Goal: Browse casually

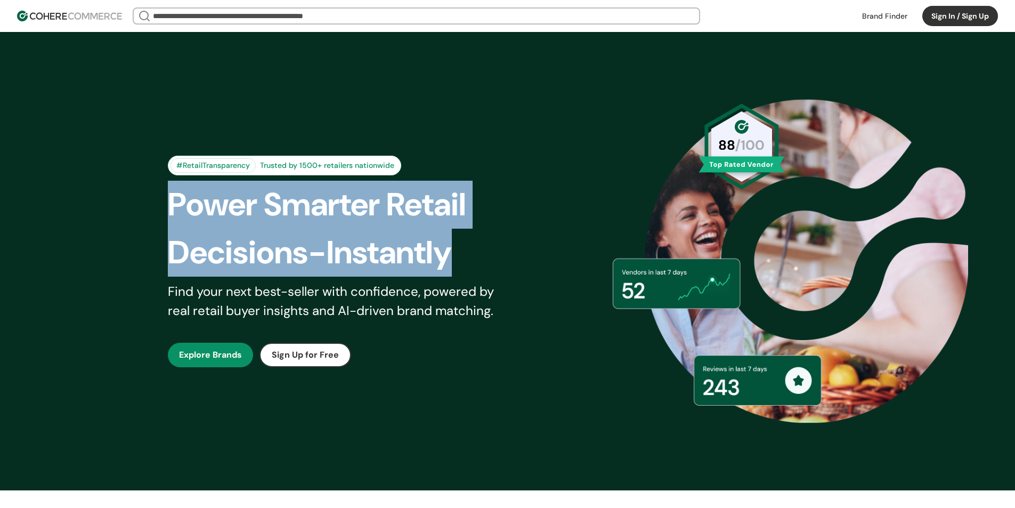
drag, startPoint x: 498, startPoint y: 246, endPoint x: 91, endPoint y: 198, distance: 410.5
click at [91, 198] on div "#RetailTransparency Trusted by 1500+ retailers nationwide Power Smarter Retail …" at bounding box center [507, 261] width 1015 height 458
click at [138, 213] on div "#RetailTransparency Trusted by 1500+ retailers nationwide Power Smarter Retail …" at bounding box center [508, 261] width 768 height 405
drag, startPoint x: 164, startPoint y: 198, endPoint x: 532, endPoint y: 264, distance: 373.8
click at [532, 264] on div "#RetailTransparency Trusted by 1500+ retailers nationwide Power Smarter Retail …" at bounding box center [508, 261] width 734 height 405
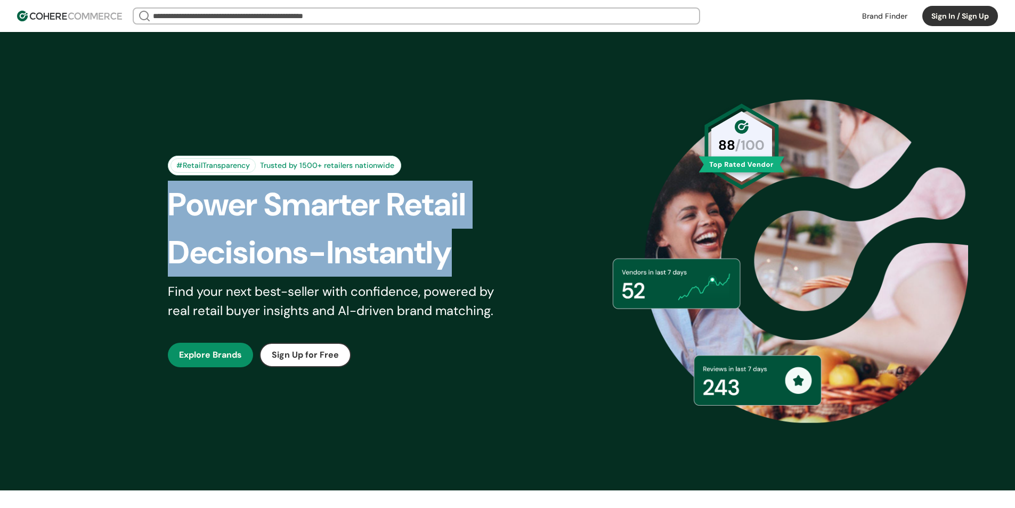
click at [532, 264] on div "#RetailTransparency Trusted by 1500+ retailers nationwide Power Smarter Retail …" at bounding box center [508, 261] width 734 height 405
drag, startPoint x: 492, startPoint y: 263, endPoint x: 116, endPoint y: 212, distance: 379.7
click at [116, 212] on div "#RetailTransparency Trusted by 1500+ retailers nationwide Power Smarter Retail …" at bounding box center [507, 261] width 1015 height 458
click at [157, 187] on div "#RetailTransparency Trusted by 1500+ retailers nationwide Power Smarter Retail …" at bounding box center [508, 261] width 734 height 405
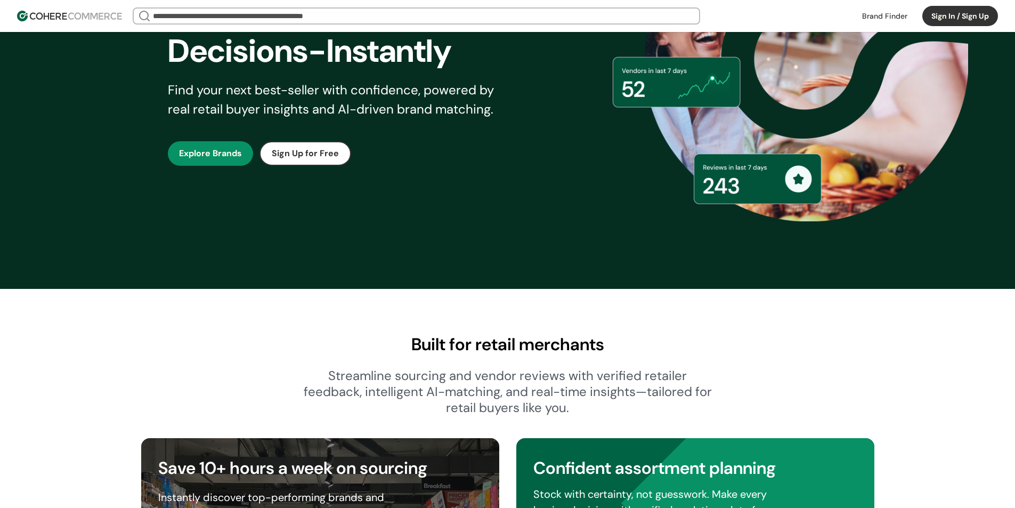
scroll to position [107, 0]
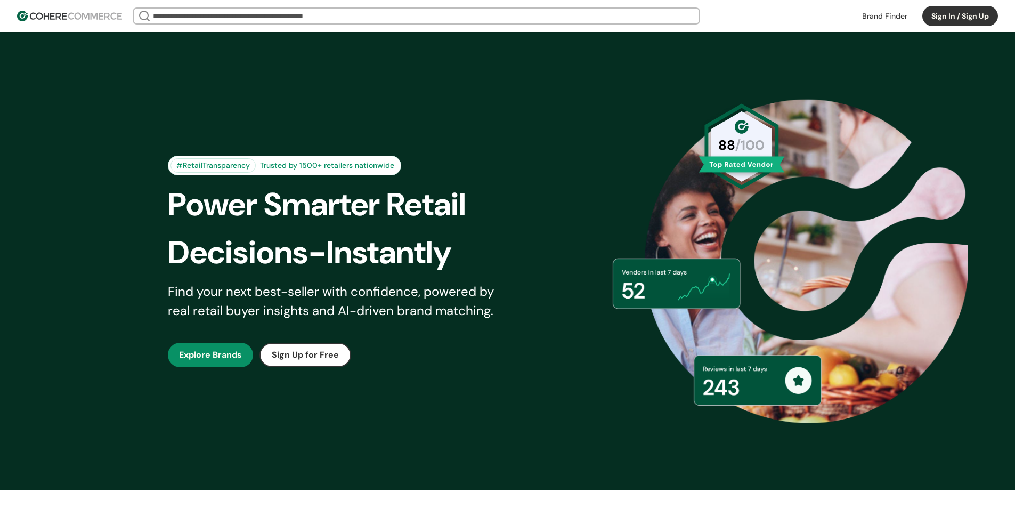
scroll to position [426, 0]
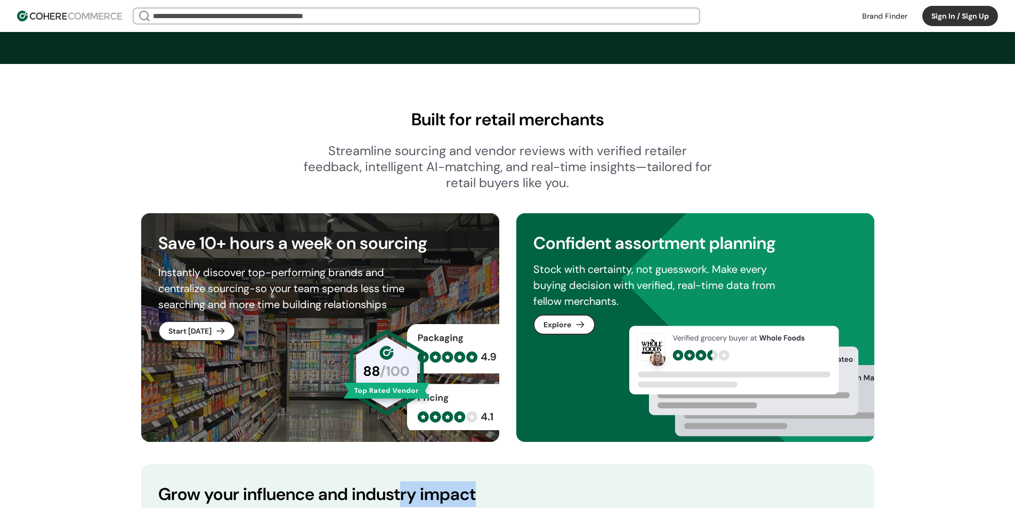
drag, startPoint x: 400, startPoint y: 485, endPoint x: 636, endPoint y: 296, distance: 302.0
click at [11, 462] on div "Built for retail merchants Streamline sourcing and vendor reviews with verified…" at bounding box center [507, 395] width 1015 height 663
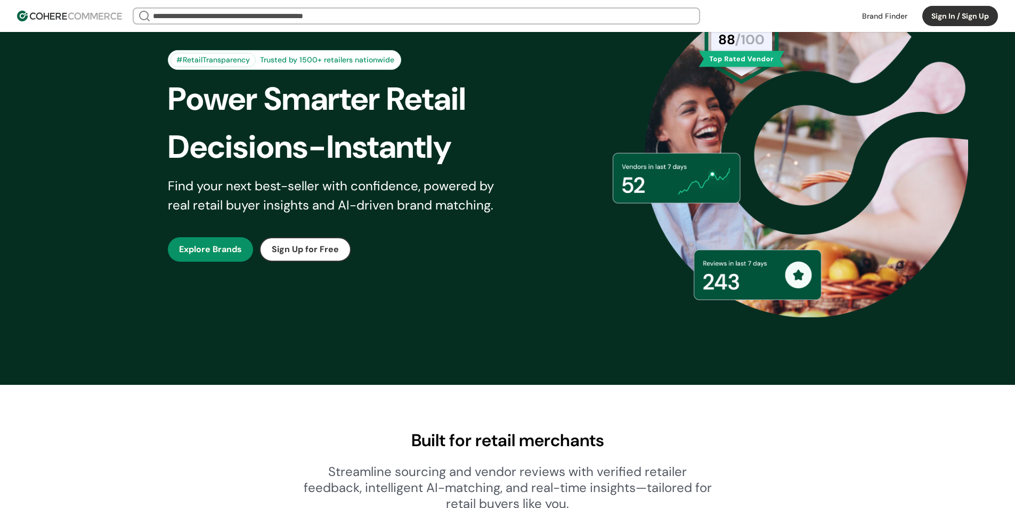
scroll to position [0, 0]
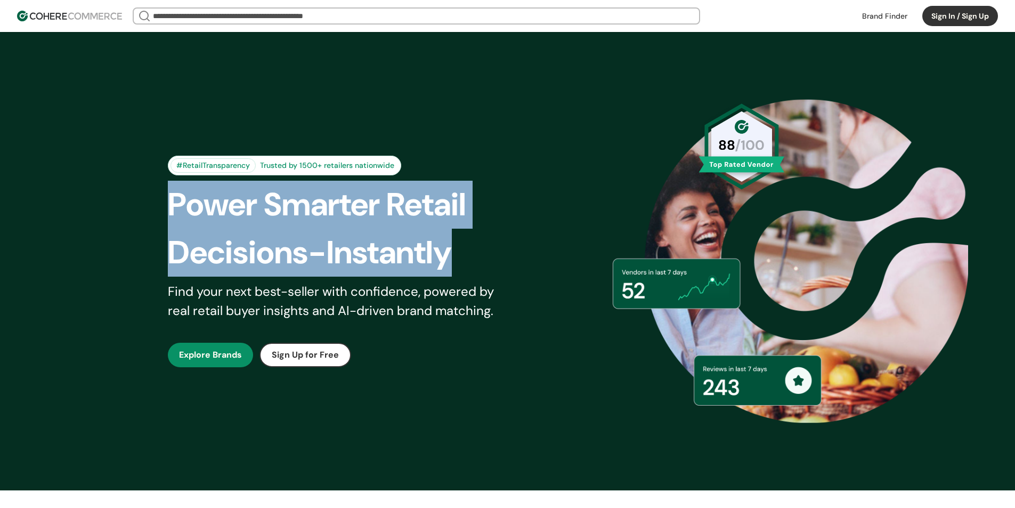
drag, startPoint x: 155, startPoint y: 200, endPoint x: 487, endPoint y: 253, distance: 335.7
click at [487, 253] on div "#RetailTransparency Trusted by 1500+ retailers nationwide Power Smarter Retail …" at bounding box center [508, 261] width 734 height 405
click at [487, 253] on div "Decisions-Instantly" at bounding box center [347, 253] width 358 height 48
drag, startPoint x: 485, startPoint y: 252, endPoint x: 127, endPoint y: 192, distance: 363.2
click at [127, 192] on div "#RetailTransparency Trusted by 1500+ retailers nationwide Power Smarter Retail …" at bounding box center [508, 261] width 768 height 405
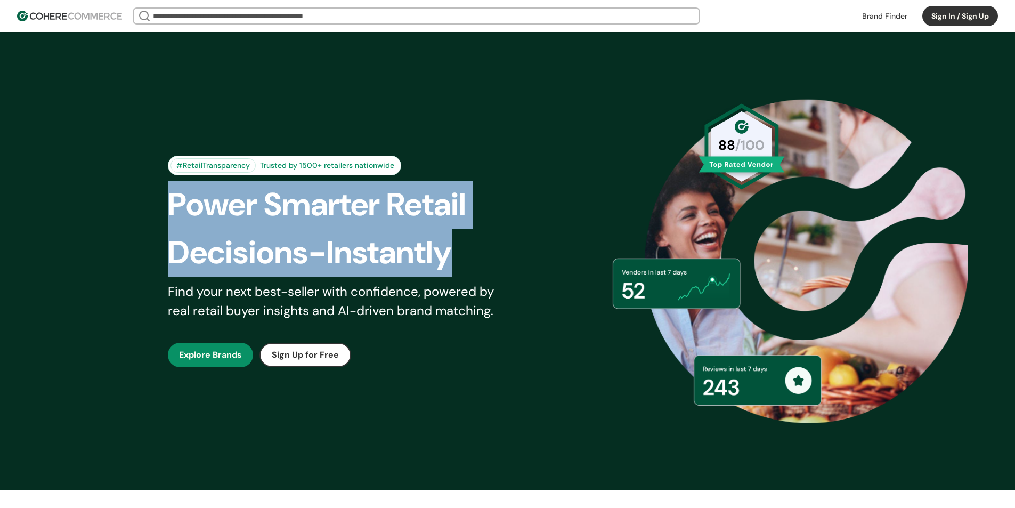
click at [127, 192] on div "#RetailTransparency Trusted by 1500+ retailers nationwide Power Smarter Retail …" at bounding box center [508, 261] width 768 height 405
drag, startPoint x: 127, startPoint y: 192, endPoint x: 439, endPoint y: 243, distance: 316.0
click at [439, 243] on div "#RetailTransparency Trusted by 1500+ retailers nationwide Power Smarter Retail …" at bounding box center [508, 261] width 768 height 405
click at [485, 248] on div "Decisions-Instantly" at bounding box center [347, 253] width 358 height 48
drag, startPoint x: 160, startPoint y: 182, endPoint x: 483, endPoint y: 273, distance: 335.1
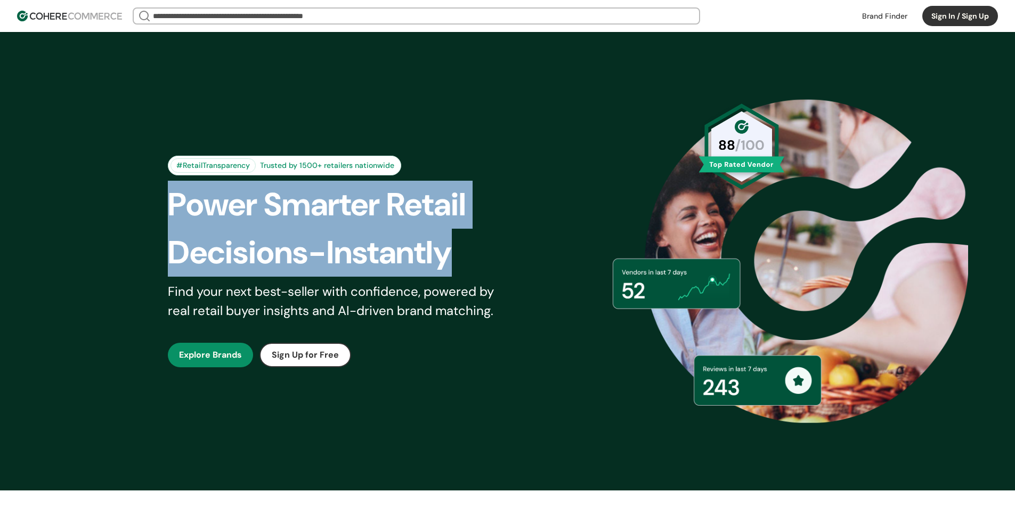
click at [483, 273] on div "#RetailTransparency Trusted by 1500+ retailers nationwide Power Smarter Retail …" at bounding box center [508, 261] width 734 height 405
click at [492, 261] on div "Decisions-Instantly" at bounding box center [347, 253] width 358 height 48
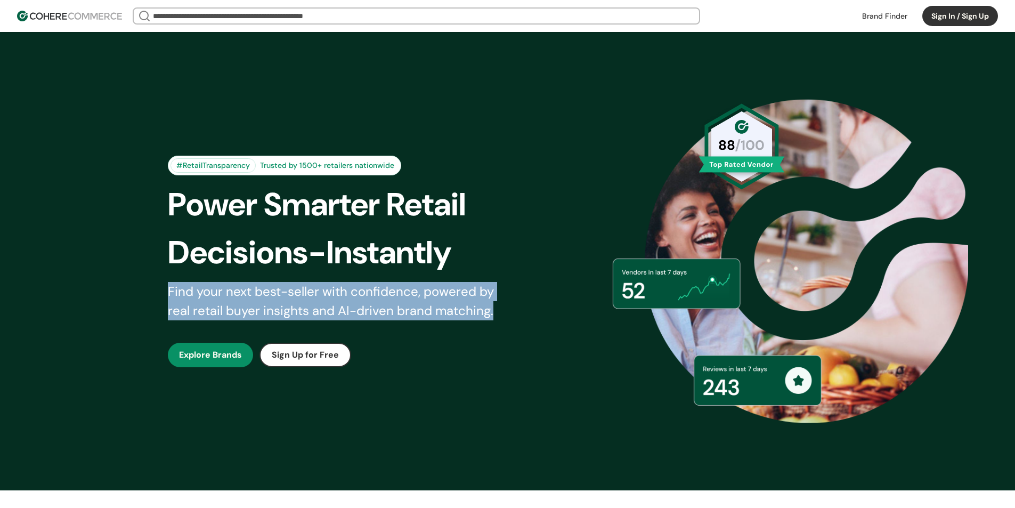
drag, startPoint x: 167, startPoint y: 288, endPoint x: 499, endPoint y: 317, distance: 332.8
click at [499, 317] on div "Find your next best-seller with confidence, powered by real retail buyer insigh…" at bounding box center [338, 301] width 340 height 38
